Goal: Complete application form: Complete application form

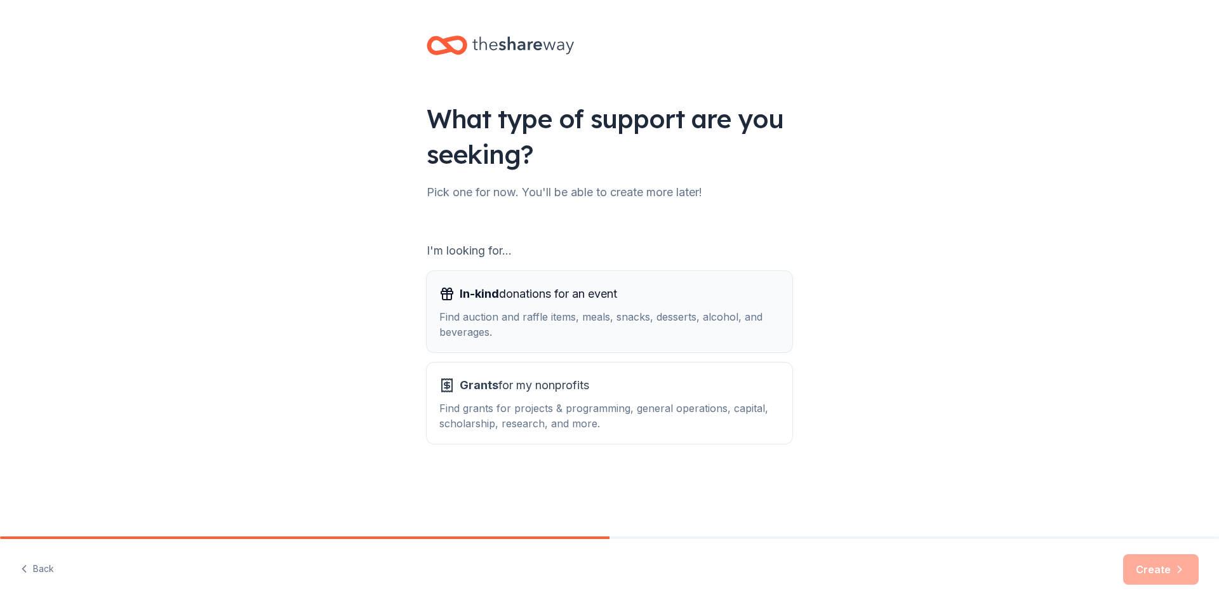
click at [552, 298] on span "In-kind donations for an event" at bounding box center [538, 294] width 157 height 20
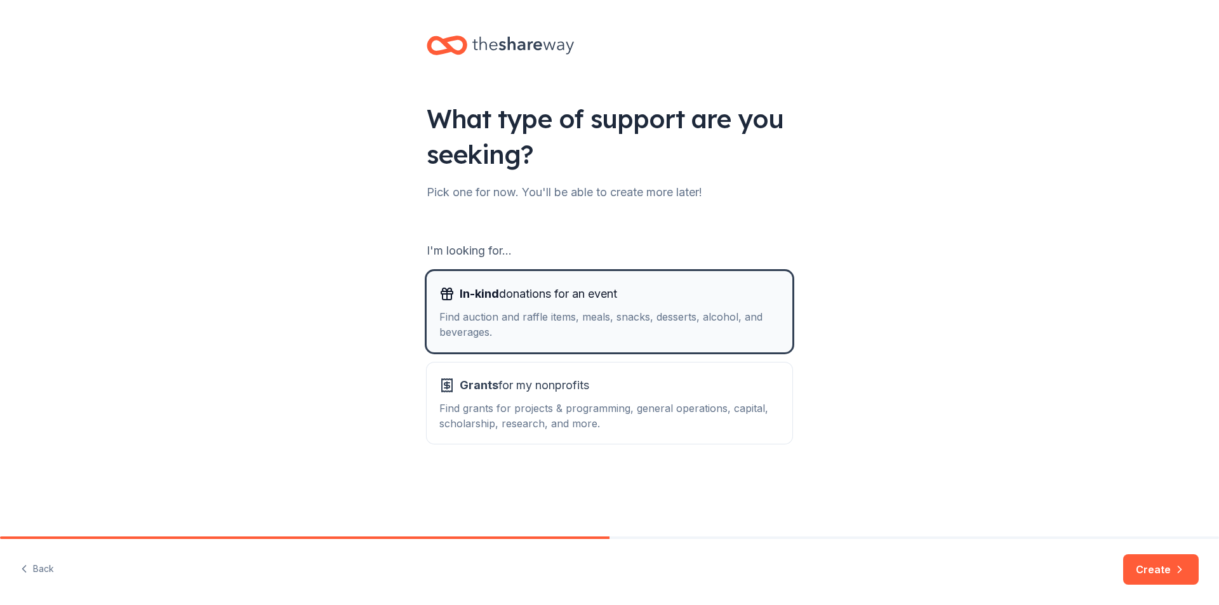
click at [489, 307] on div "In-kind donations for an event Find auction and raffle items, meals, snacks, de…" at bounding box center [609, 312] width 340 height 56
click at [1152, 566] on button "Create" at bounding box center [1161, 569] width 76 height 30
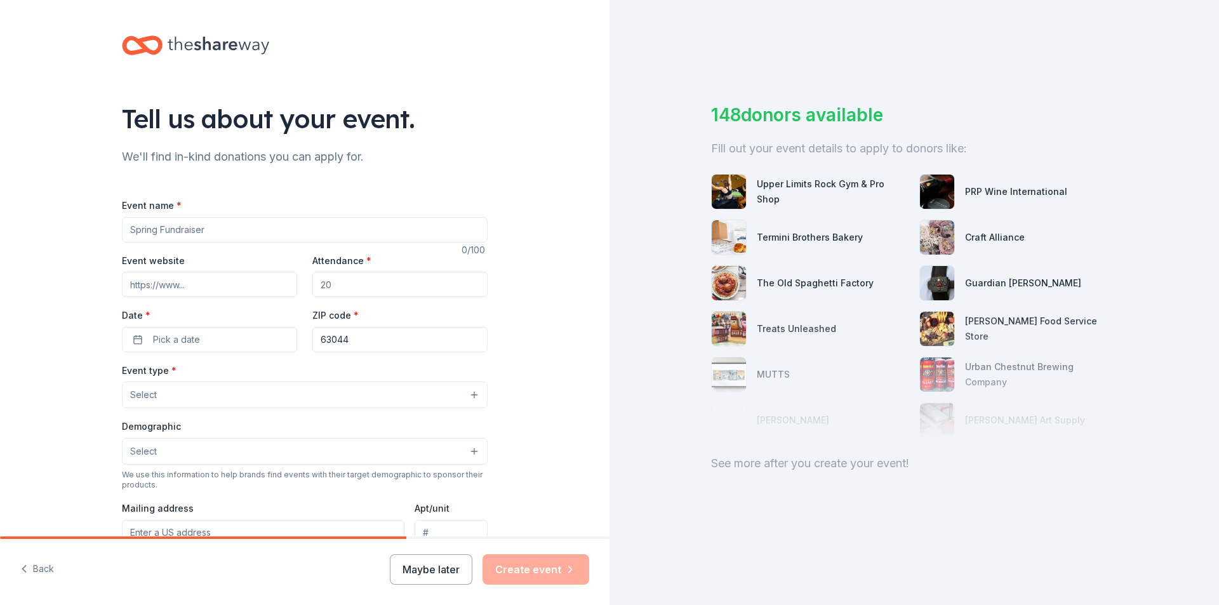
click at [310, 222] on input "Event name *" at bounding box center [305, 229] width 366 height 25
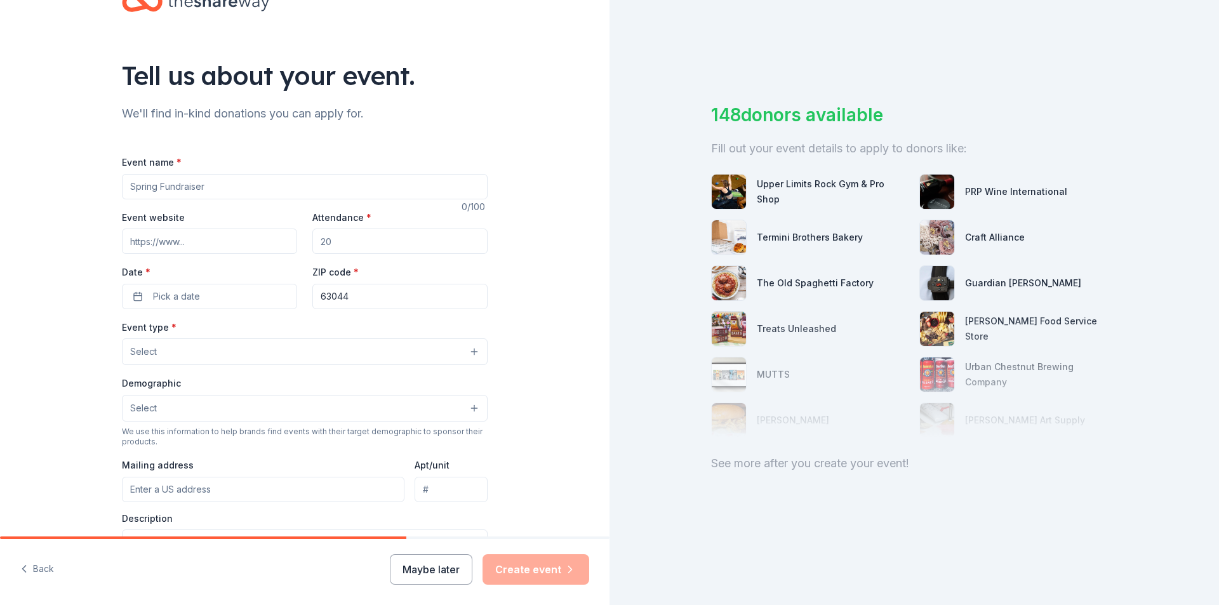
scroll to position [63, 0]
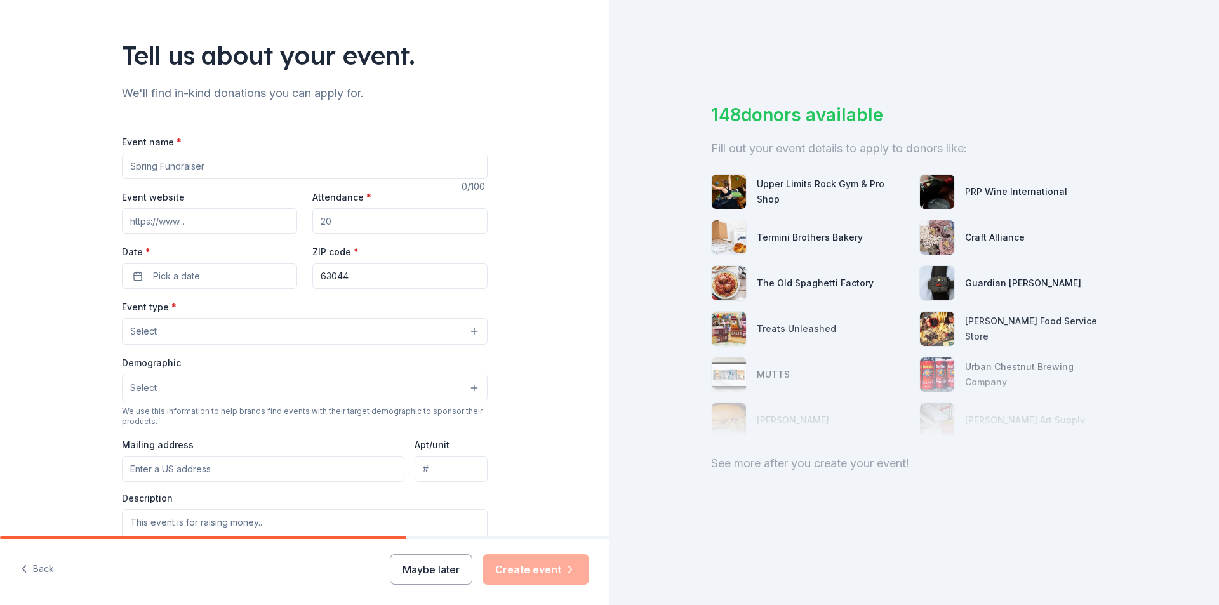
click at [470, 329] on button "Select" at bounding box center [305, 331] width 366 height 27
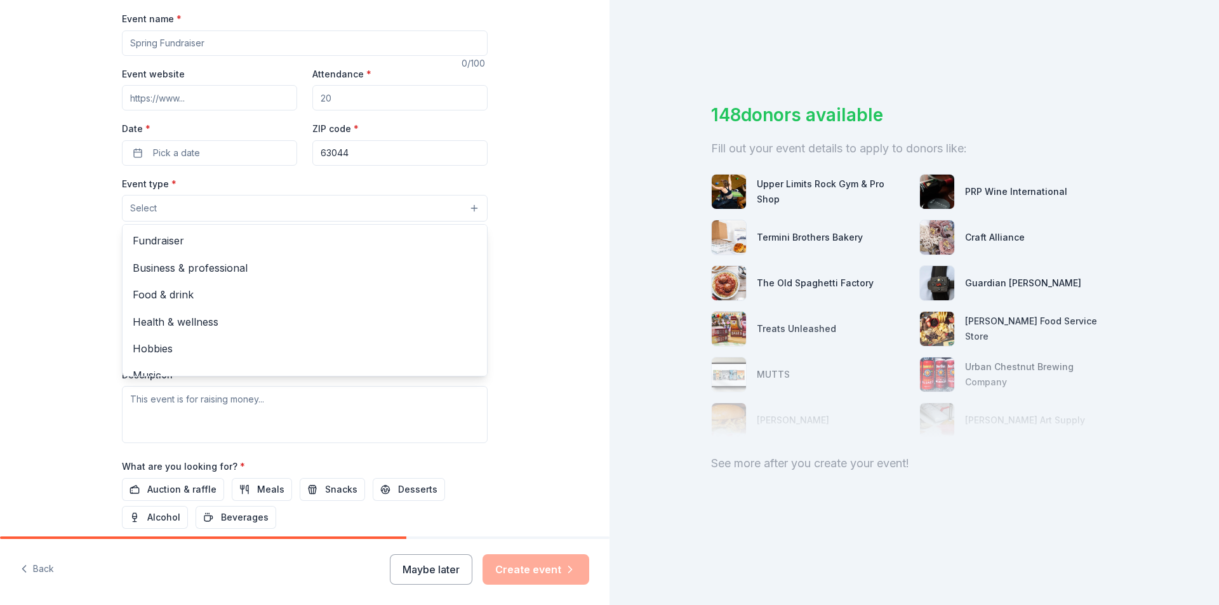
scroll to position [182, 0]
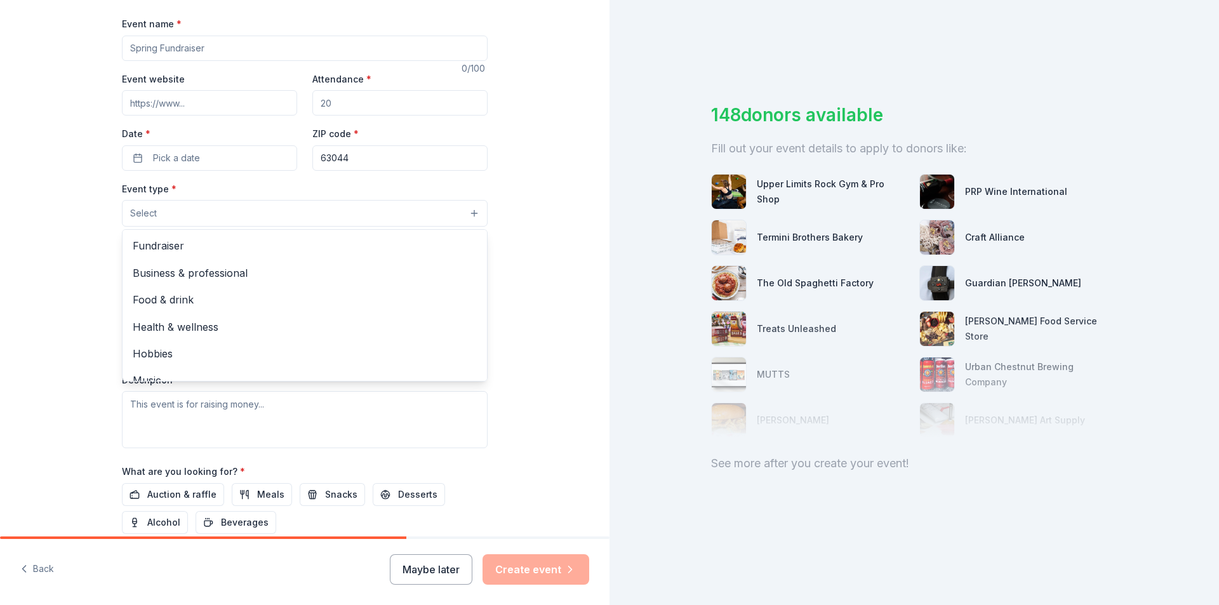
click at [185, 43] on div "Event name * 0 /100 Event website Attendance * Date * Pick a date ZIP code * 63…" at bounding box center [305, 309] width 366 height 587
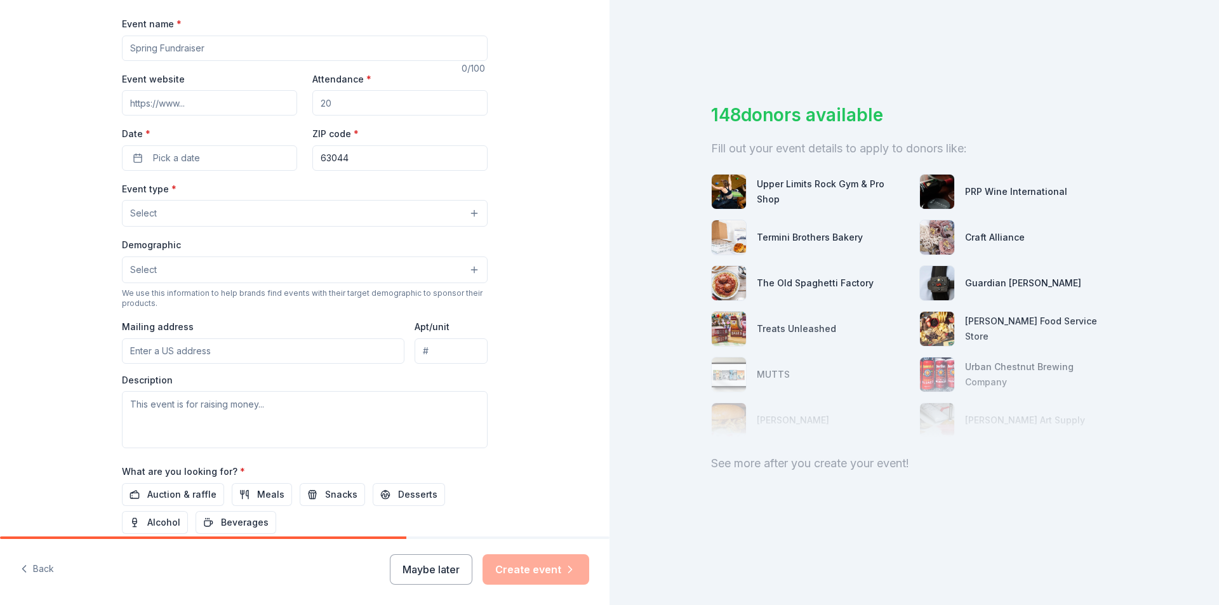
click at [186, 46] on input "Event name *" at bounding box center [305, 48] width 366 height 25
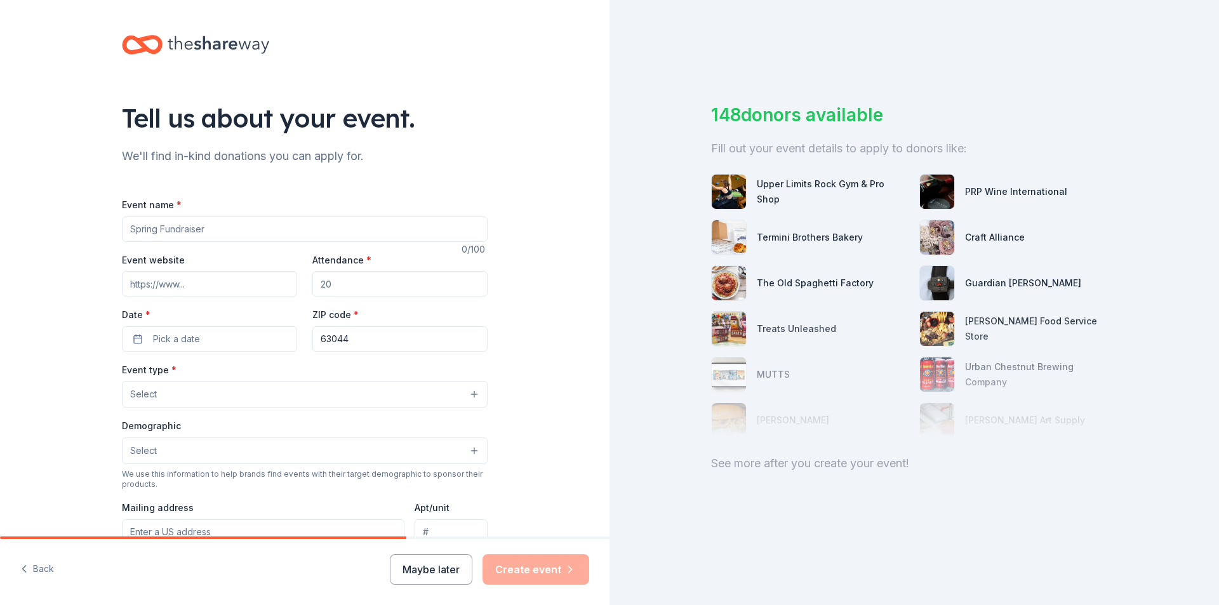
scroll to position [0, 0]
click at [161, 228] on input "Event name *" at bounding box center [305, 229] width 366 height 25
type input "Voices and Vocations"
click at [172, 284] on input "Event website" at bounding box center [209, 284] width 175 height 25
click at [359, 284] on input "Attendance *" at bounding box center [399, 284] width 175 height 25
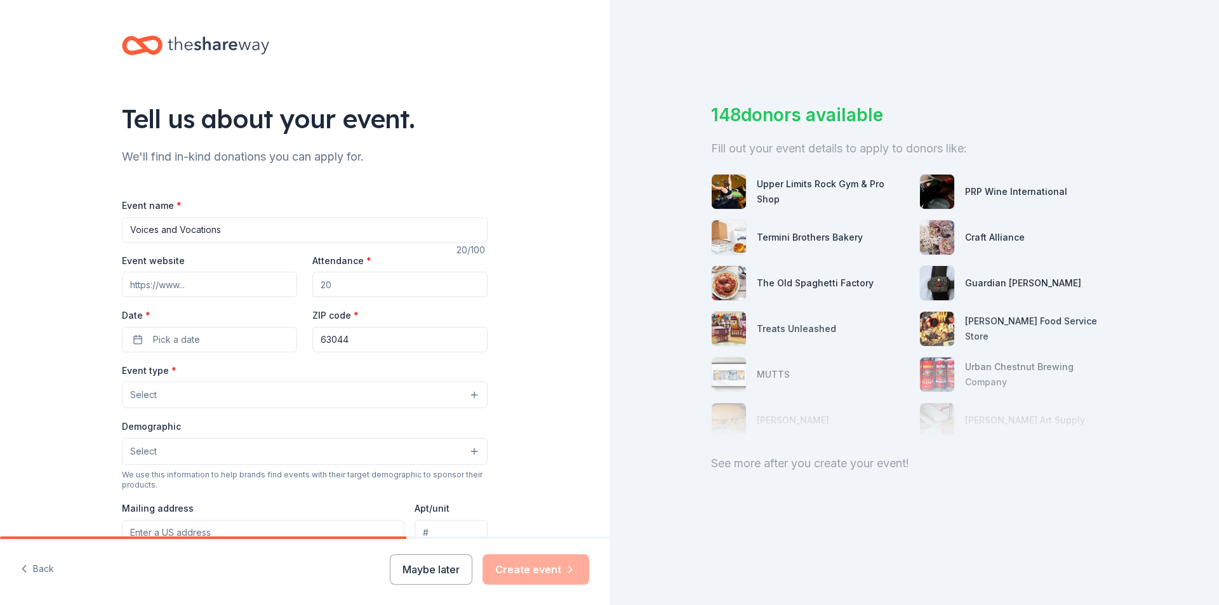
drag, startPoint x: 357, startPoint y: 284, endPoint x: 318, endPoint y: 284, distance: 39.4
click at [318, 284] on input "Attendance *" at bounding box center [399, 284] width 175 height 25
type input "150"
click at [230, 338] on button "Pick a date" at bounding box center [209, 339] width 175 height 25
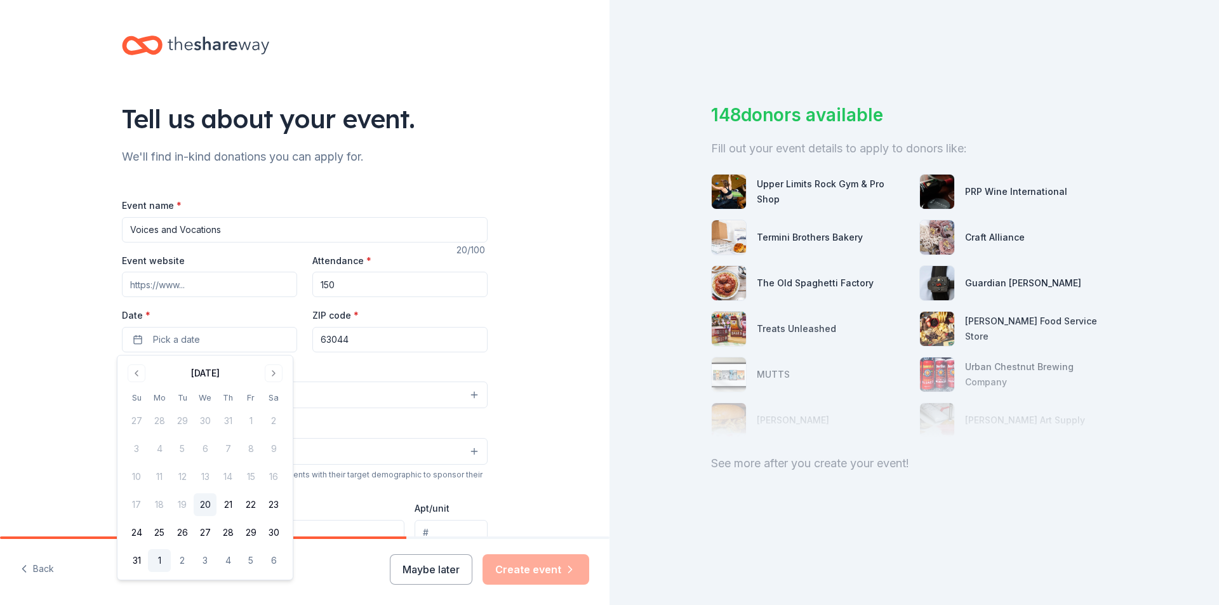
click at [159, 563] on button "1" at bounding box center [159, 560] width 23 height 23
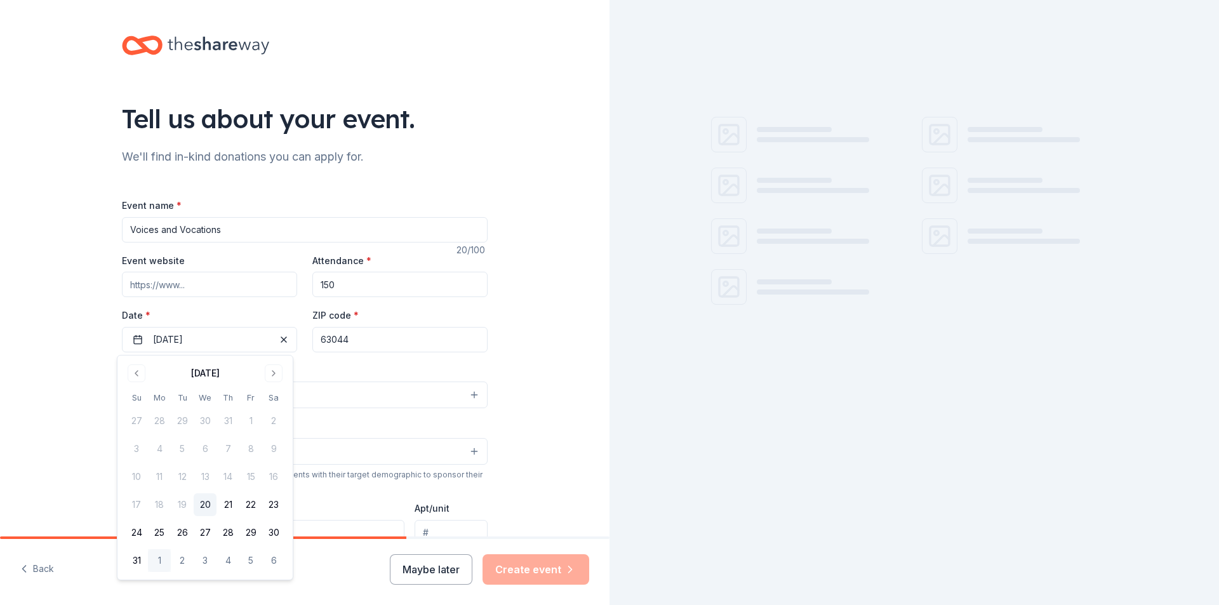
click at [363, 340] on input "63044" at bounding box center [399, 339] width 175 height 25
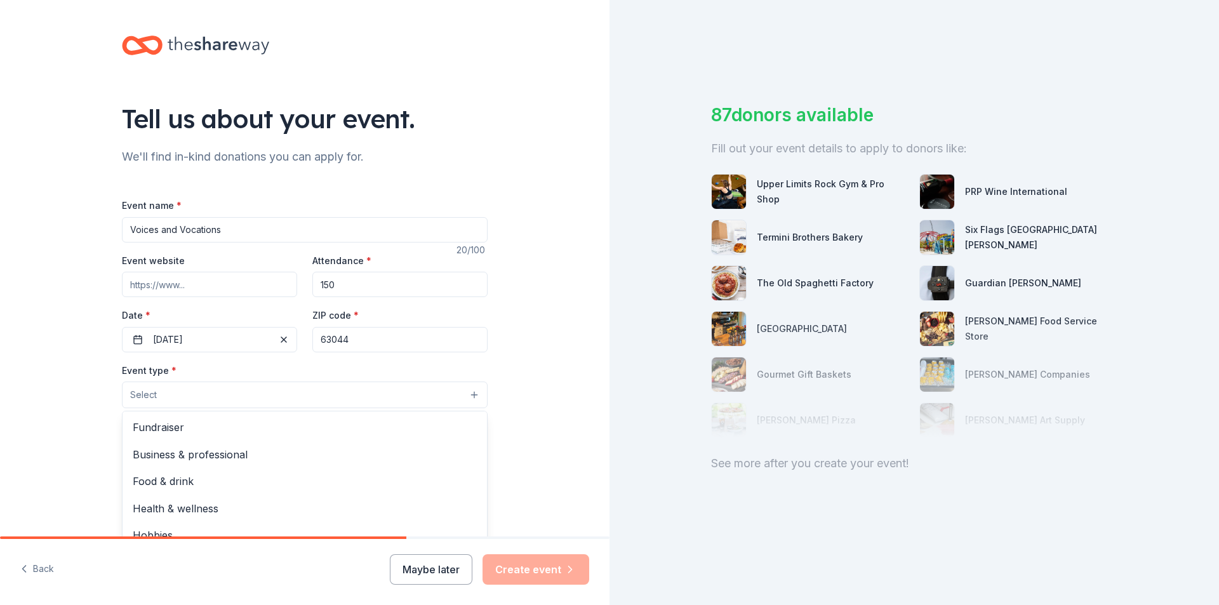
click at [198, 390] on button "Select" at bounding box center [305, 395] width 366 height 27
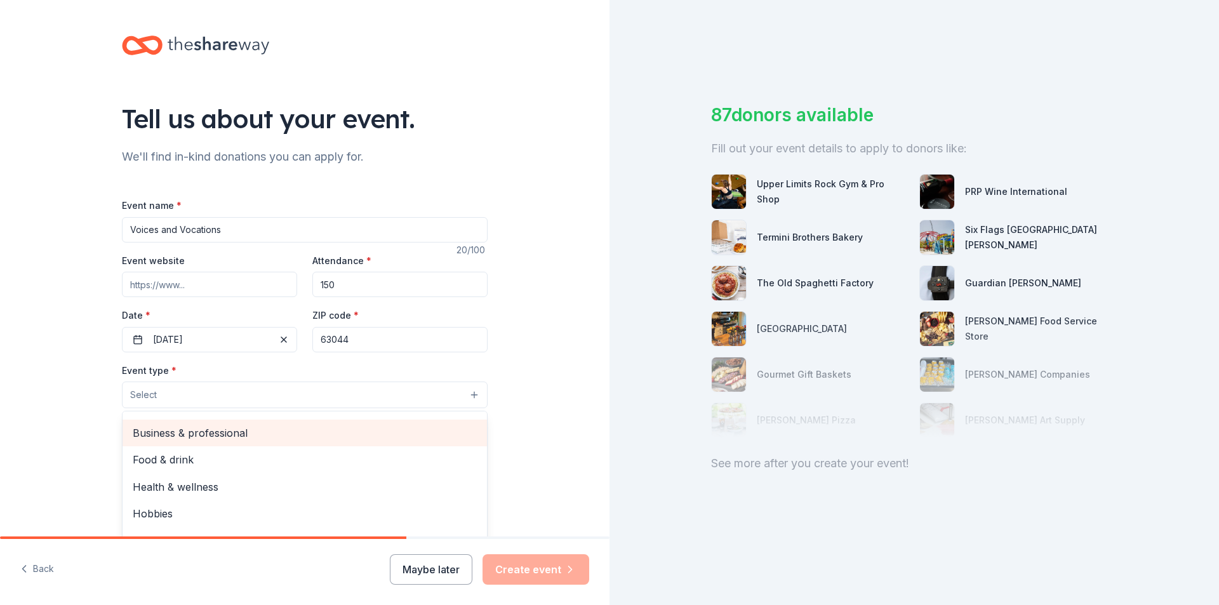
scroll to position [43, 0]
click at [229, 415] on div "Business & professional" at bounding box center [305, 425] width 364 height 27
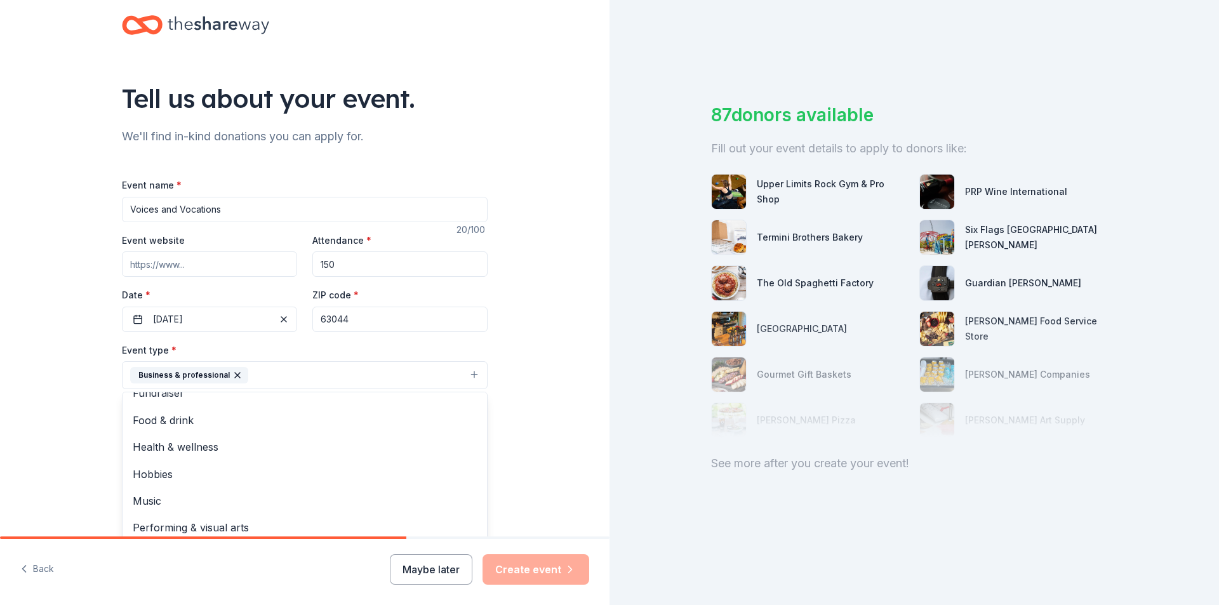
scroll to position [0, 0]
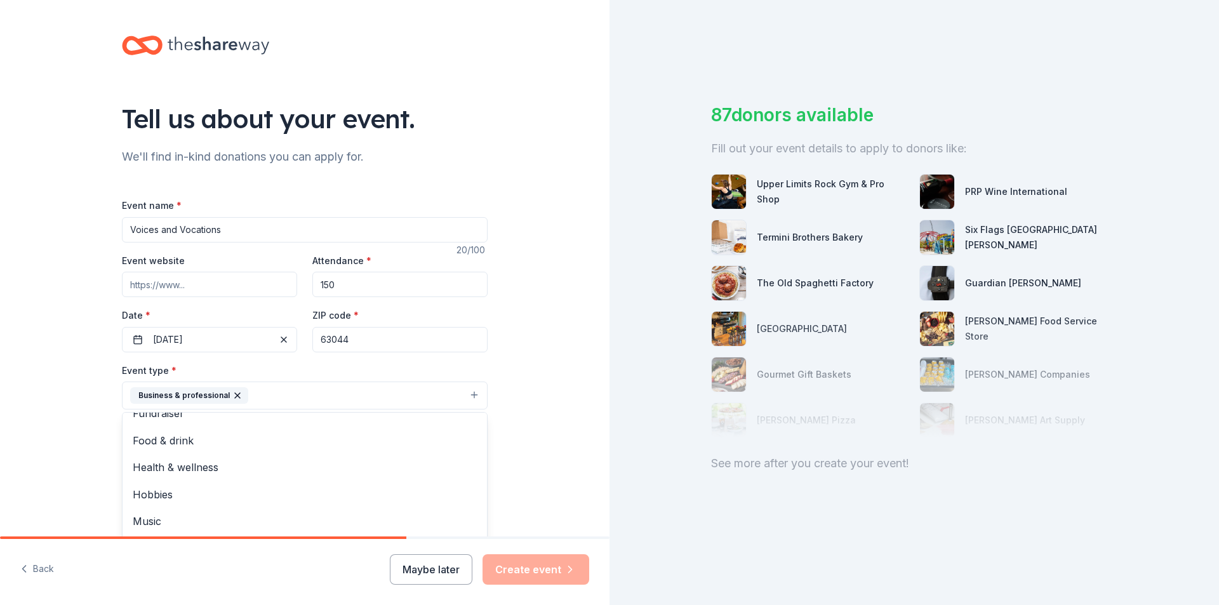
click at [535, 331] on div "Tell us about your event. We'll find in-kind donations you can apply for. Event…" at bounding box center [304, 423] width 609 height 846
click at [378, 449] on button "Select" at bounding box center [305, 452] width 366 height 27
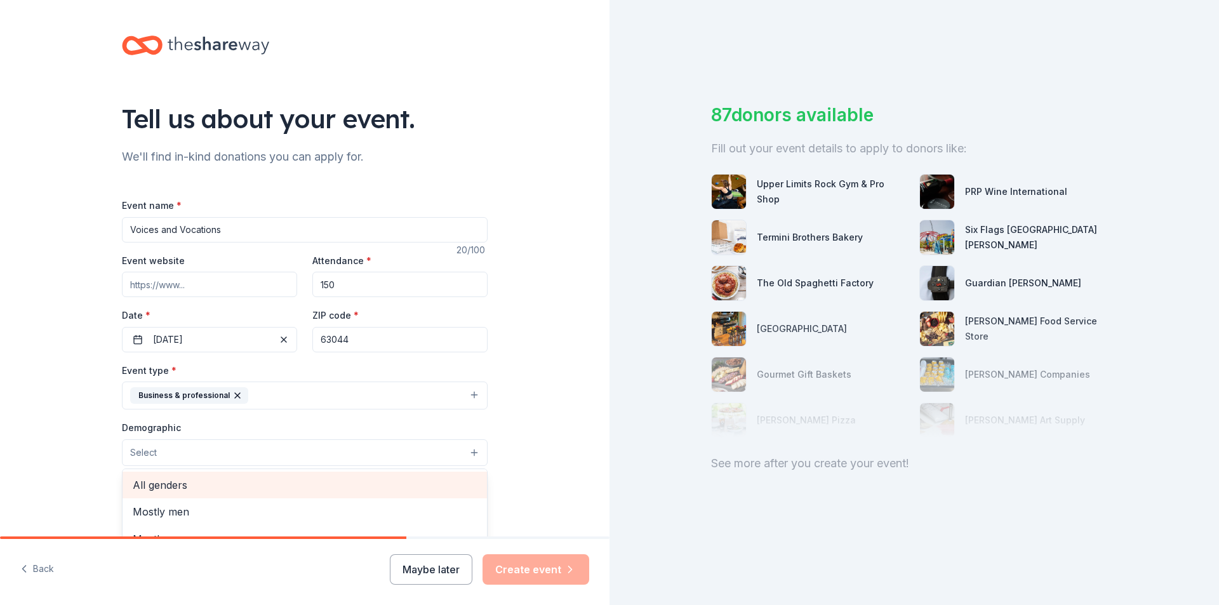
click at [178, 482] on span "All genders" at bounding box center [305, 485] width 344 height 17
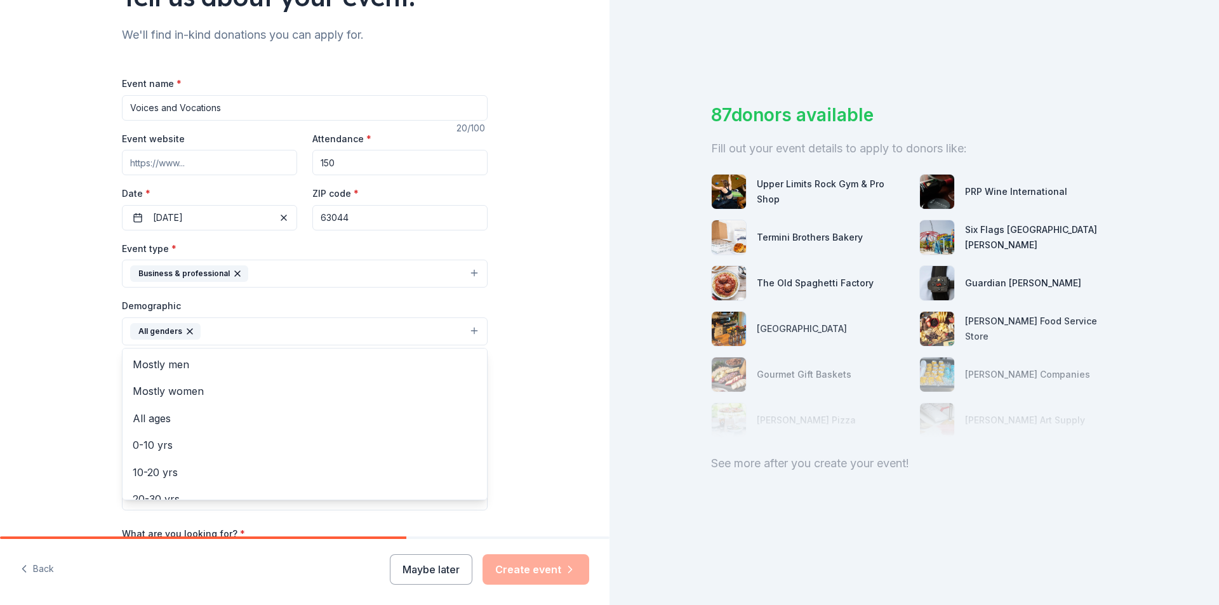
scroll to position [127, 0]
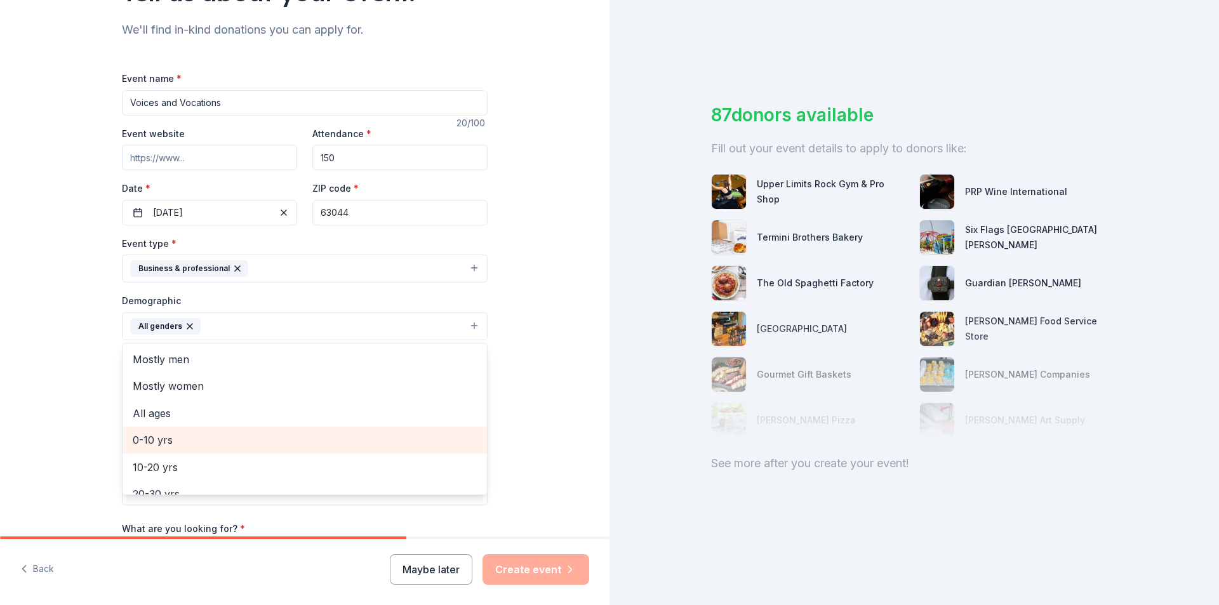
click at [176, 441] on span "0-10 yrs" at bounding box center [305, 440] width 344 height 17
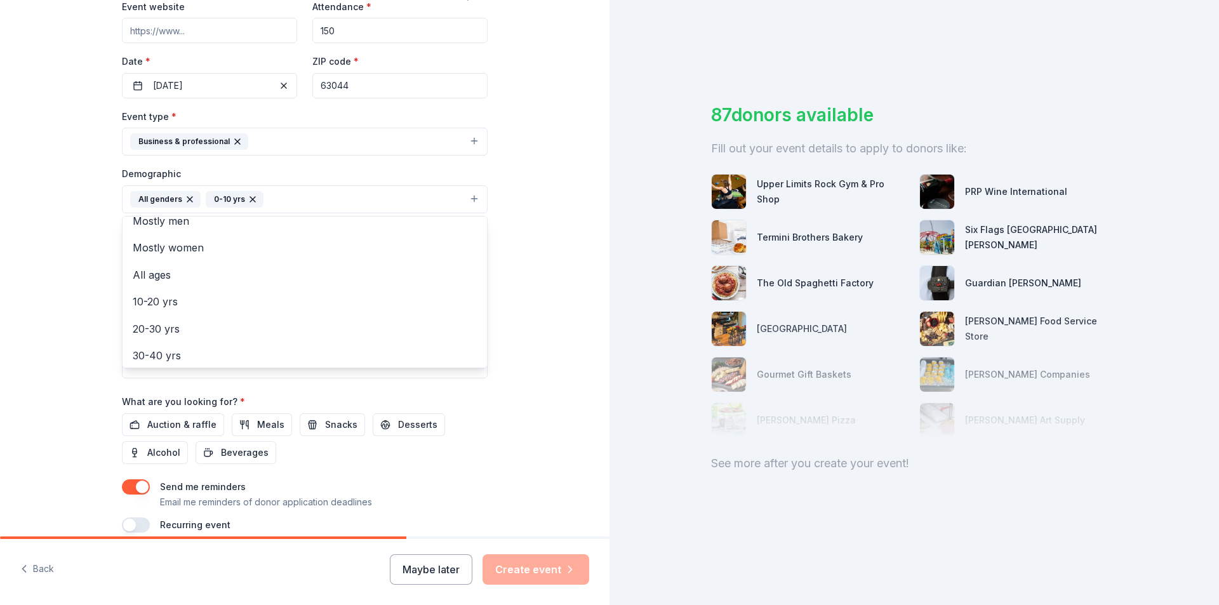
scroll to position [0, 0]
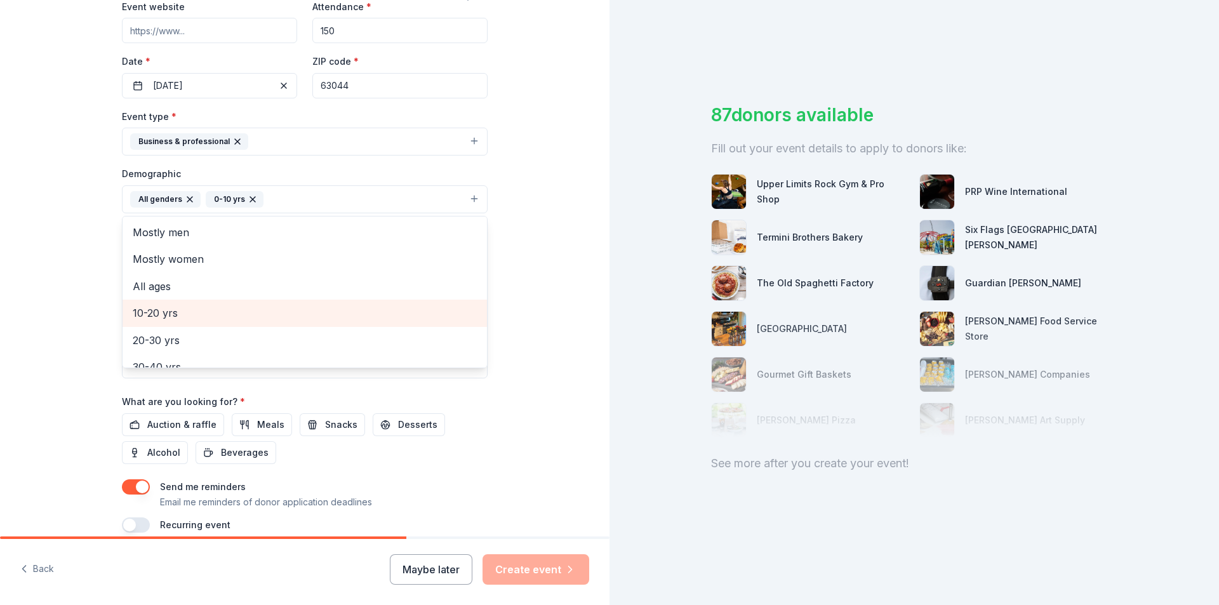
click at [208, 309] on span "10-20 yrs" at bounding box center [305, 313] width 344 height 17
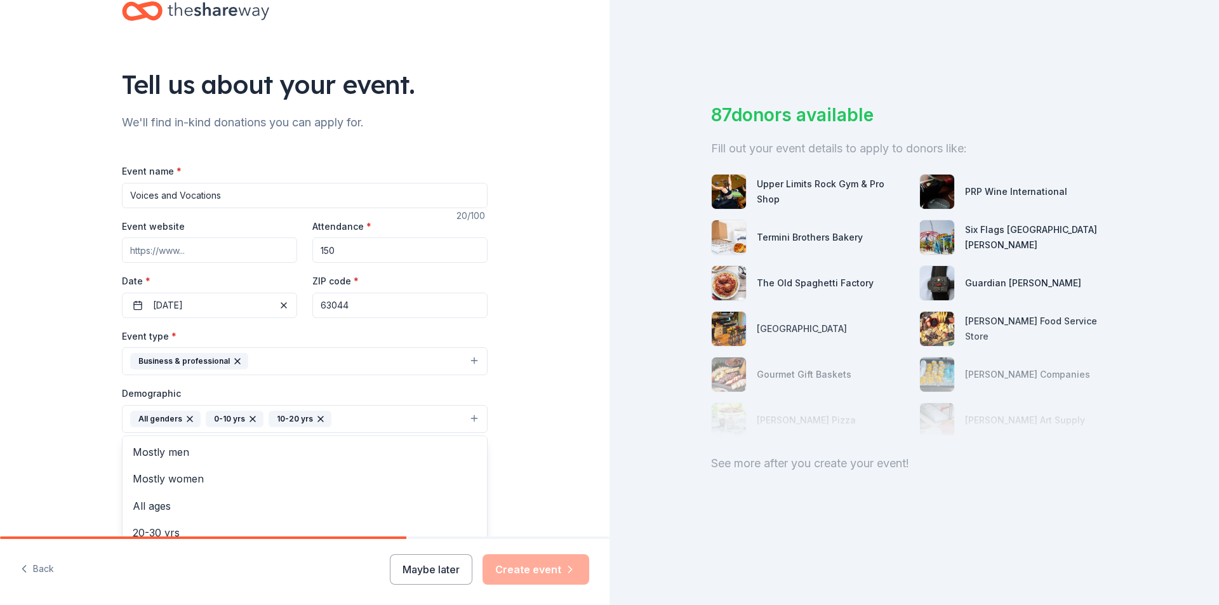
scroll to position [63, 0]
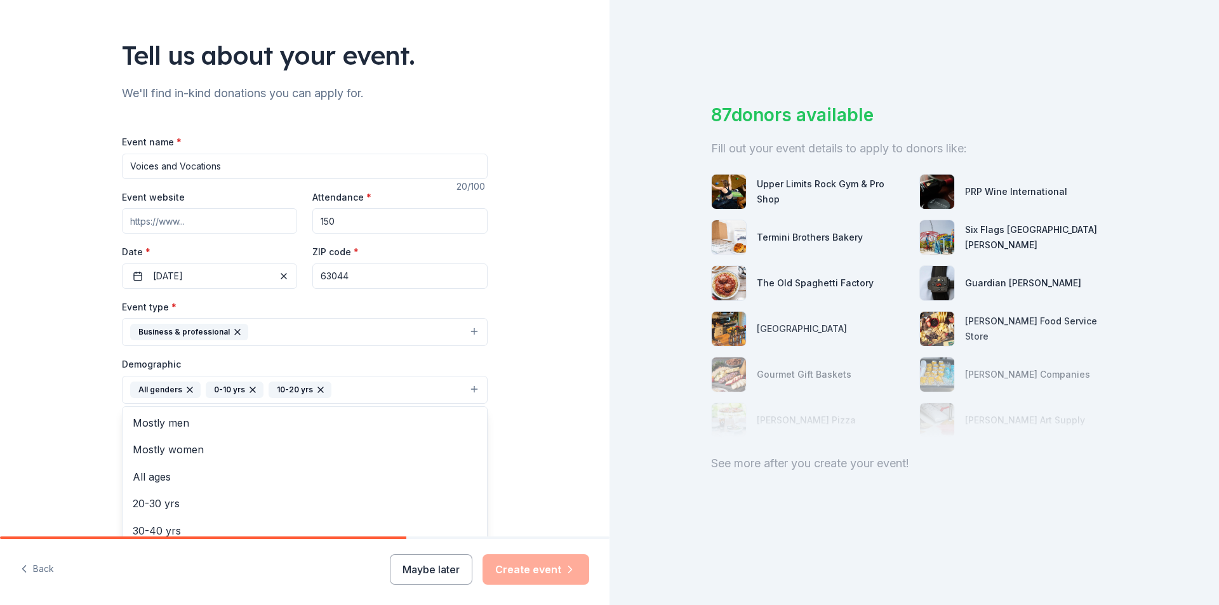
click at [463, 334] on div "Event type * Business & professional Demographic All genders 0-10 yrs 10-20 yrs…" at bounding box center [305, 434] width 366 height 270
click at [328, 336] on button "Business & professional" at bounding box center [305, 332] width 366 height 28
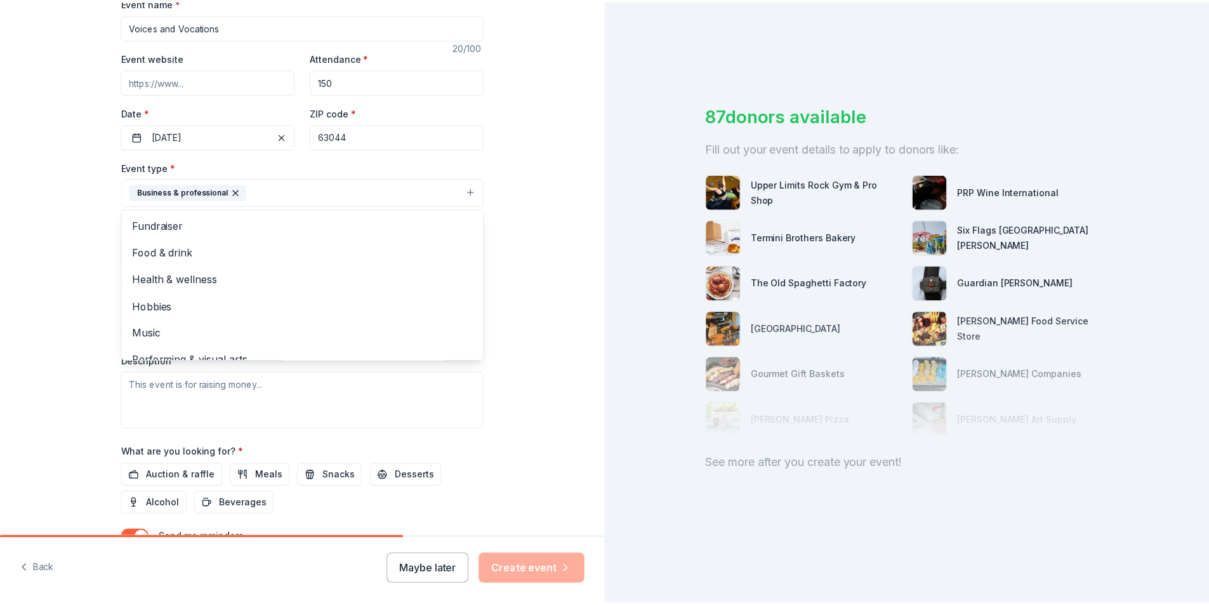
scroll to position [254, 0]
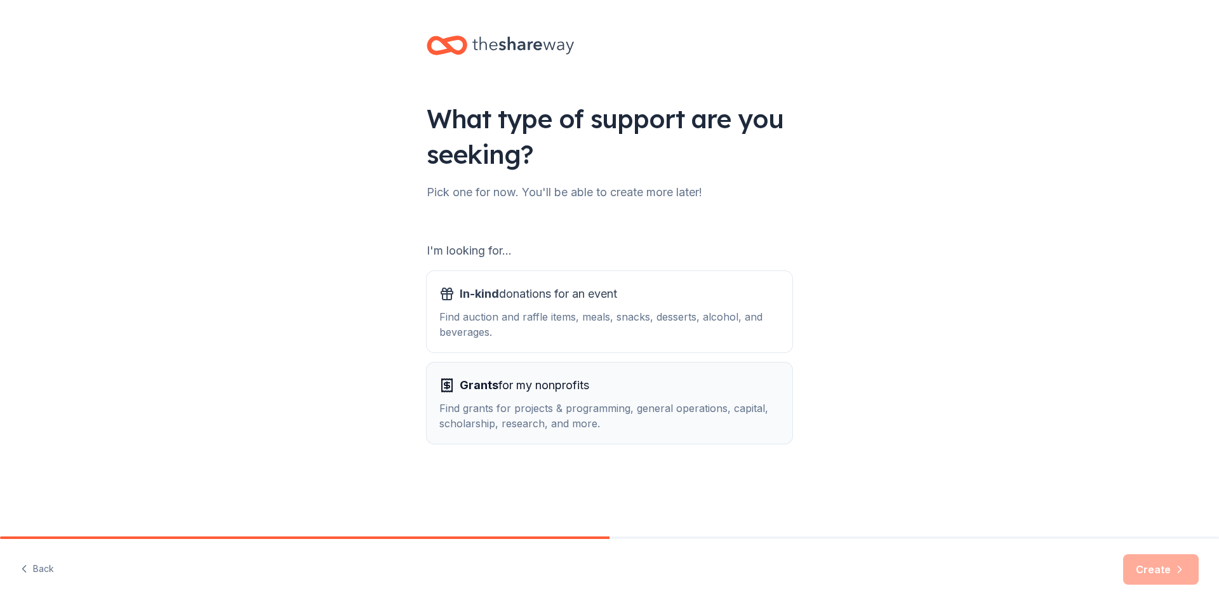
click at [503, 407] on div "Find grants for projects & programming, general operations, capital, scholarshi…" at bounding box center [609, 416] width 340 height 30
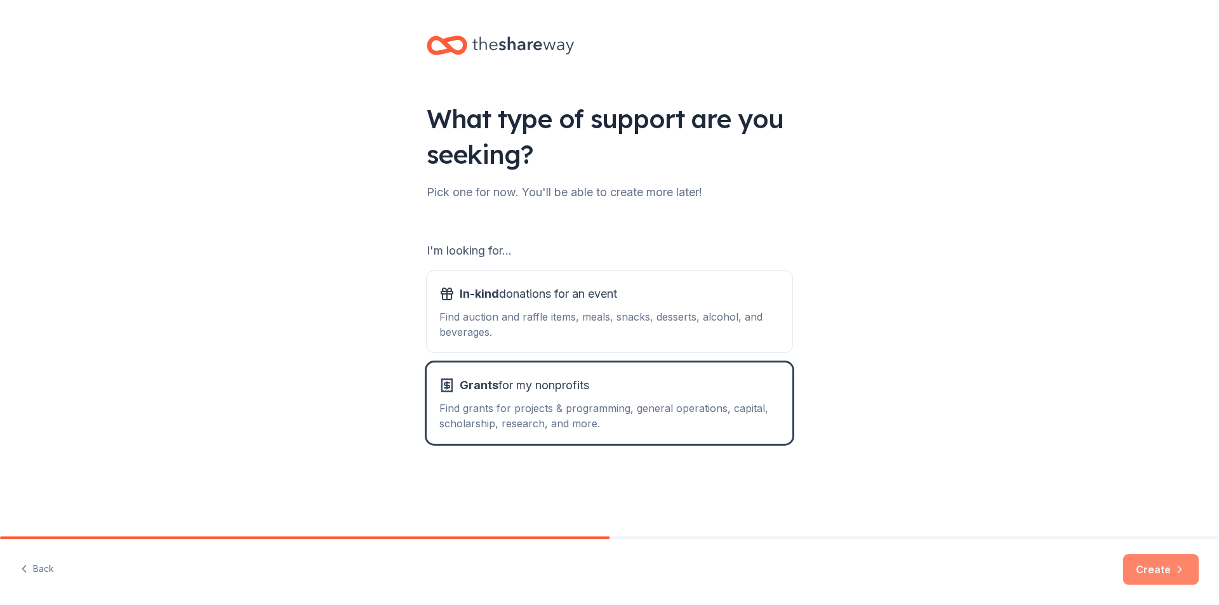
click at [1167, 571] on button "Create" at bounding box center [1161, 569] width 76 height 30
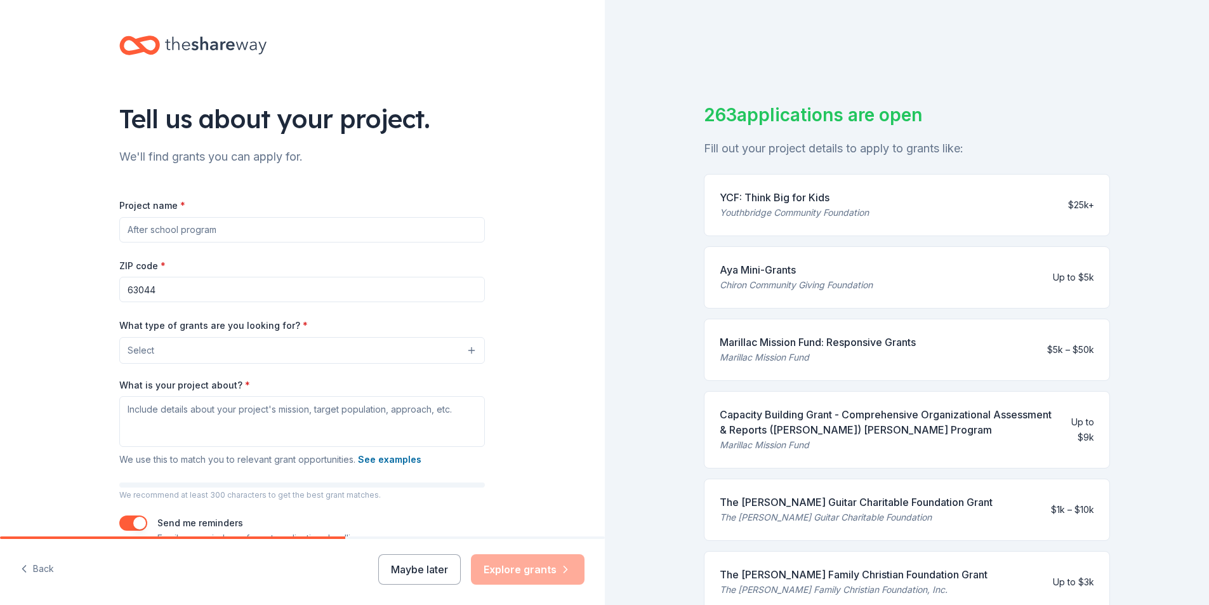
click at [236, 235] on input "Project name *" at bounding box center [302, 229] width 366 height 25
click at [241, 232] on input "Project name *" at bounding box center [302, 229] width 366 height 25
click at [153, 223] on input "Project name *" at bounding box center [302, 229] width 366 height 25
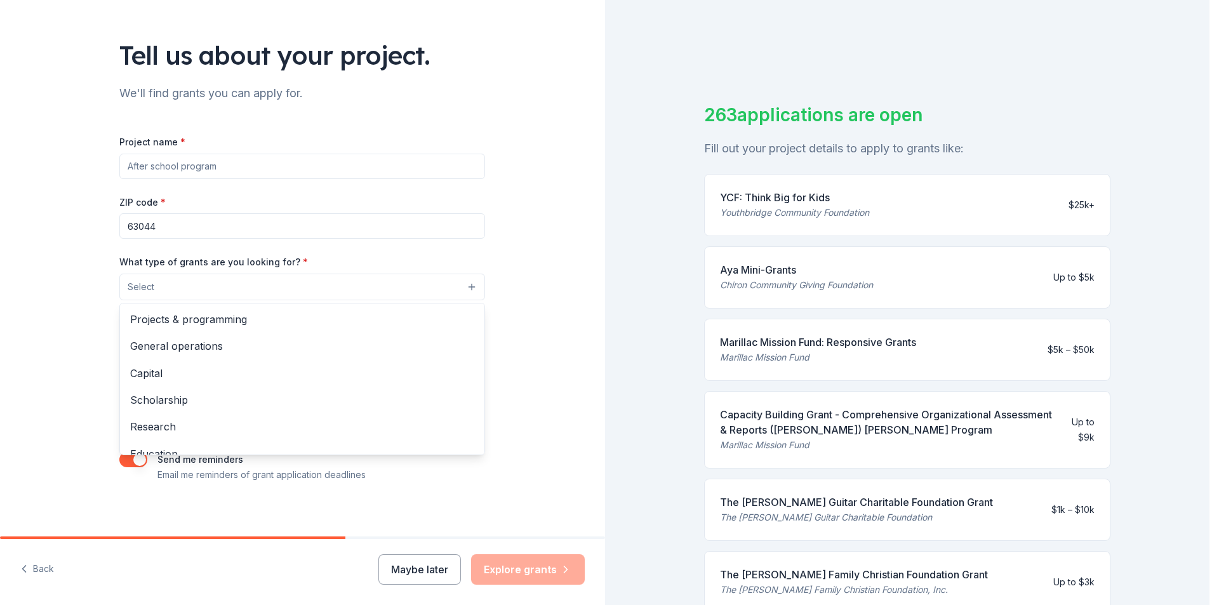
click at [450, 288] on button "Select" at bounding box center [302, 287] width 366 height 27
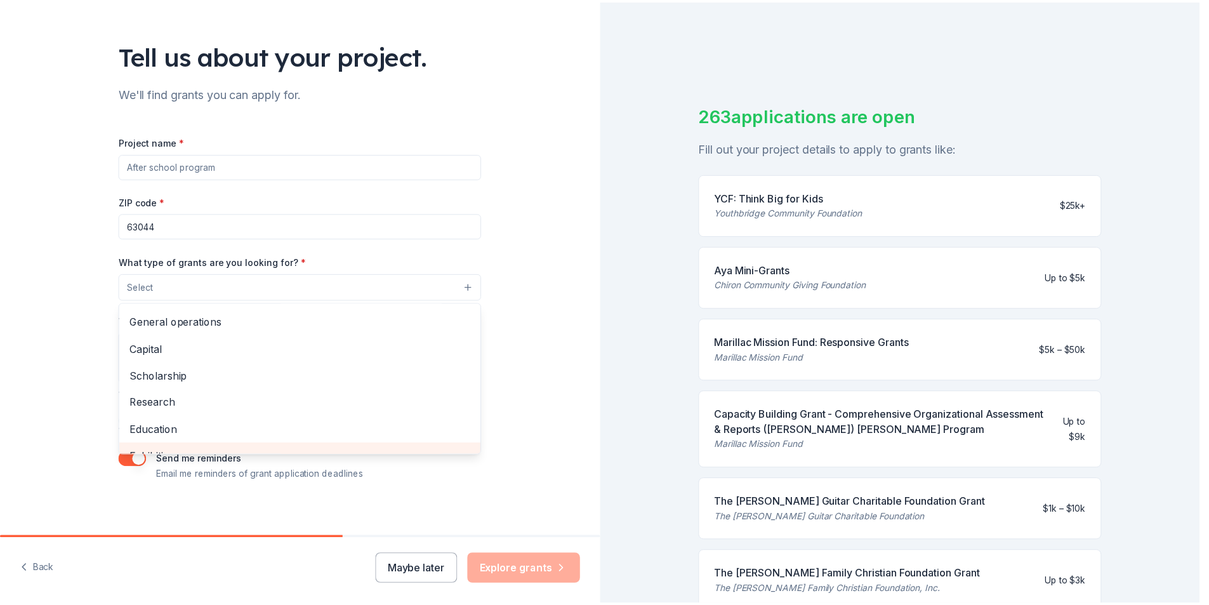
scroll to position [23, 0]
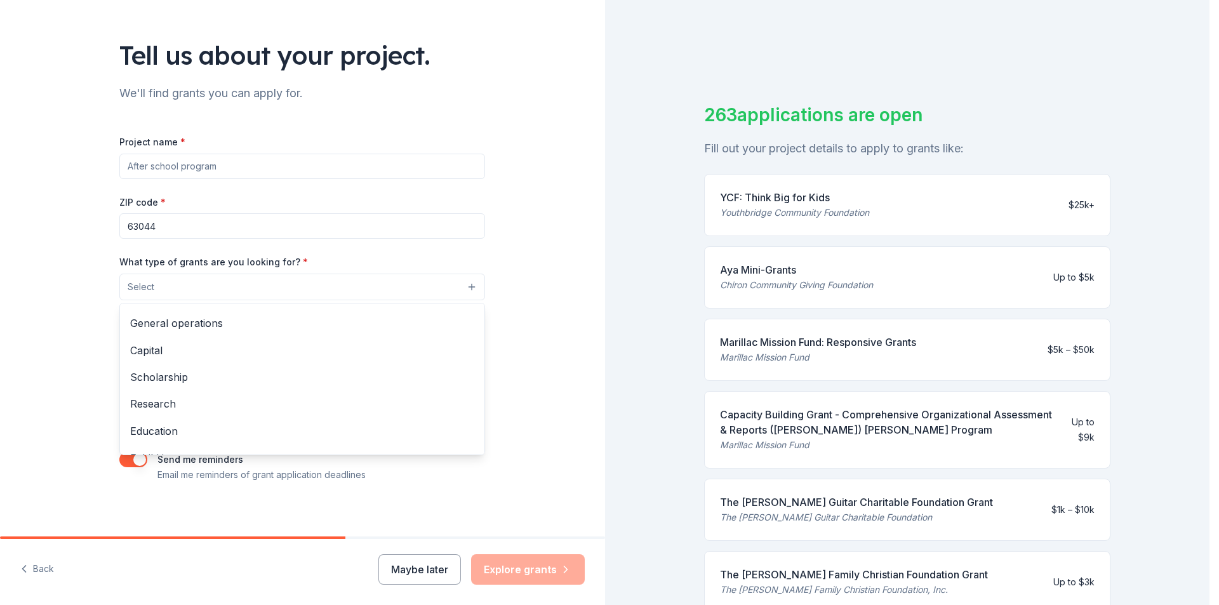
click at [176, 166] on div "Project name * ZIP code * 63044 What type of grants are you looking for? * Sele…" at bounding box center [302, 308] width 366 height 349
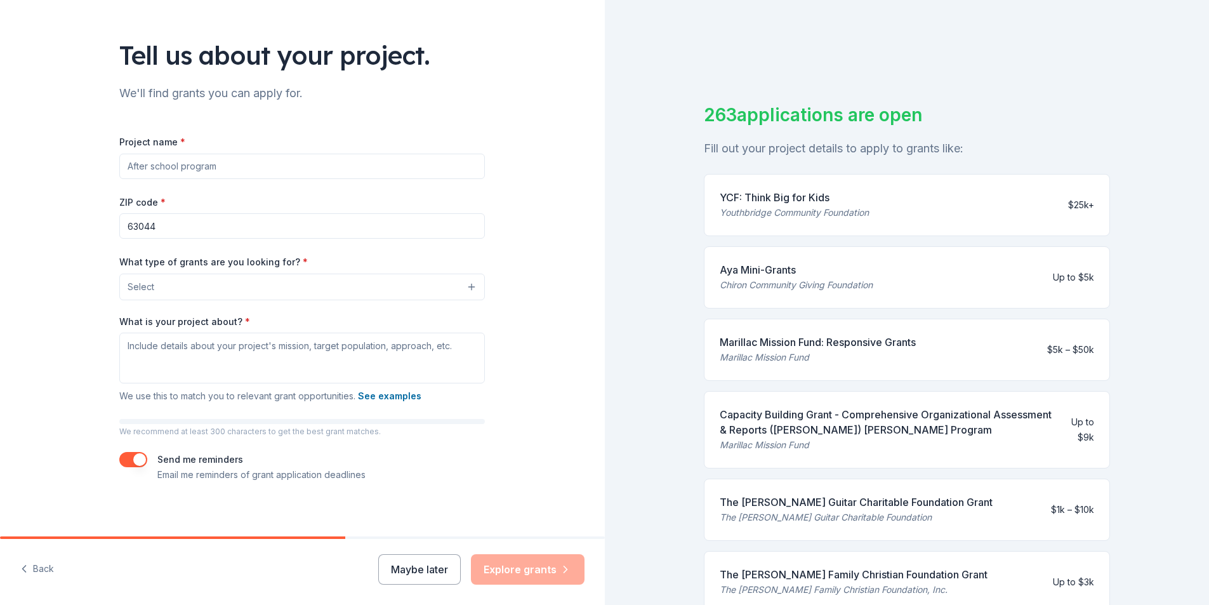
click at [182, 165] on input "Project name *" at bounding box center [302, 166] width 366 height 25
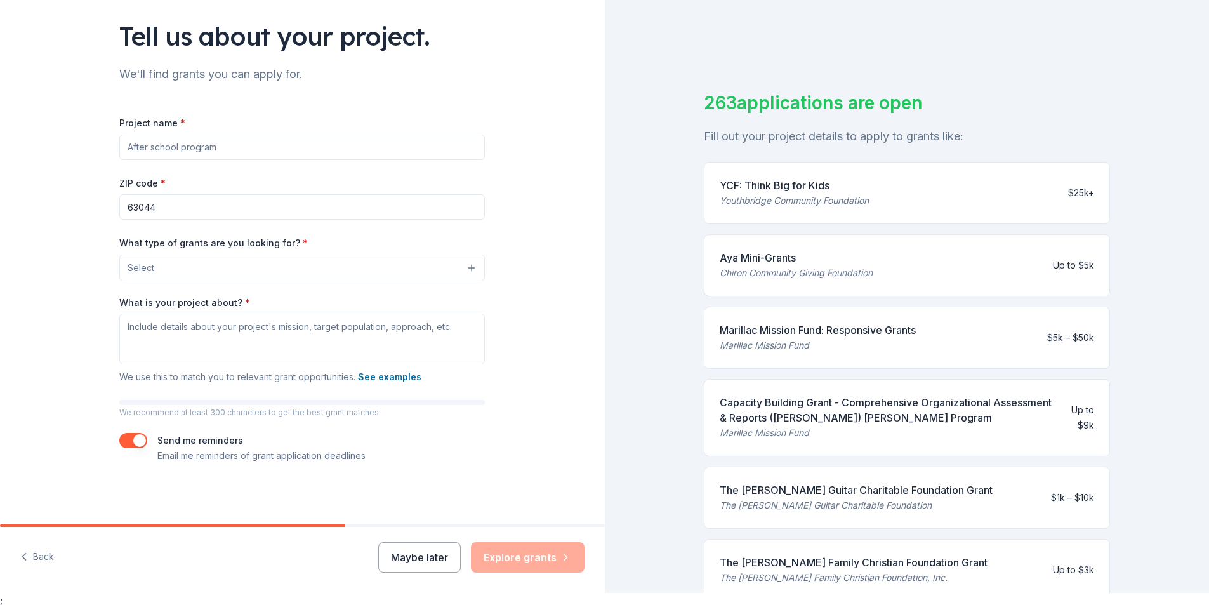
scroll to position [15, 0]
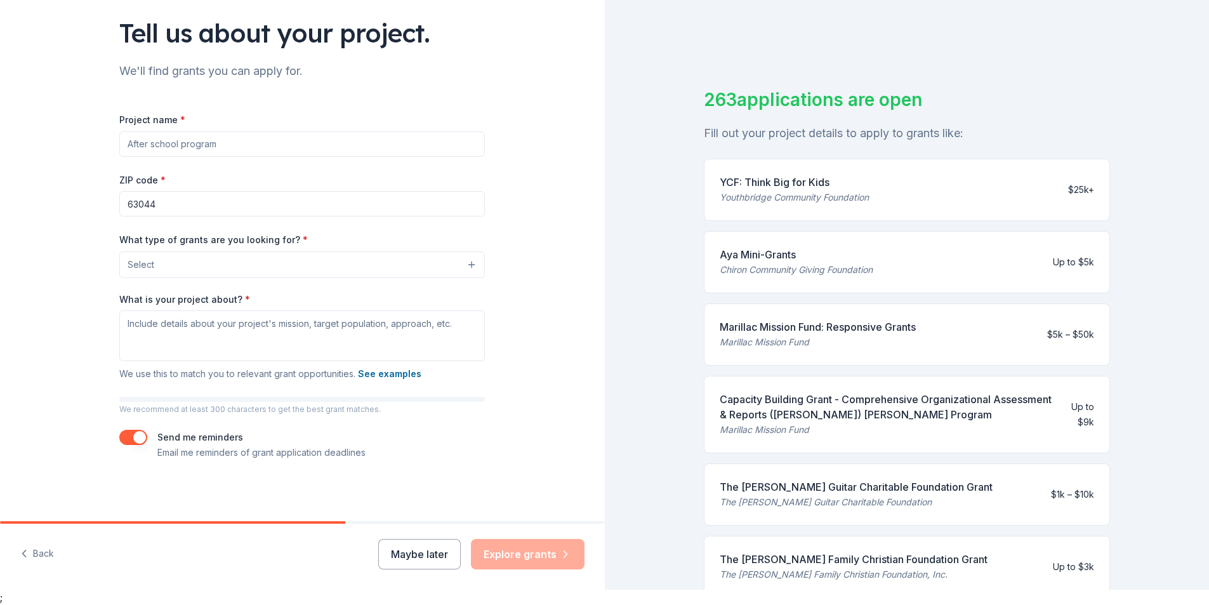
click at [793, 182] on div "YCF: Think Big for Kids" at bounding box center [794, 182] width 149 height 15
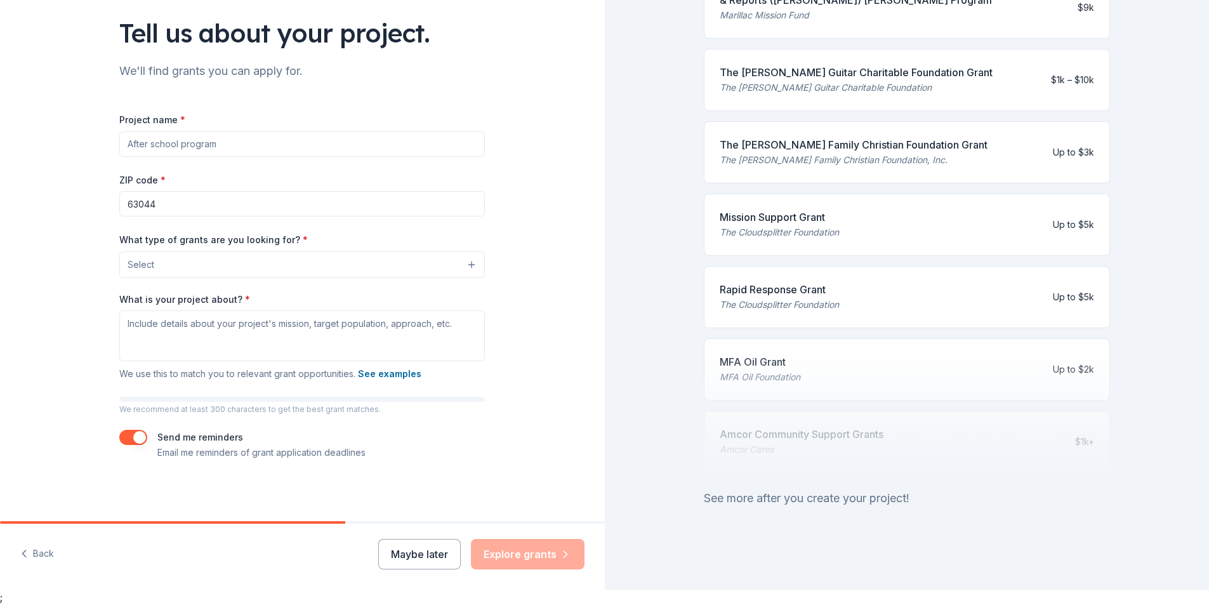
scroll to position [424, 0]
